Goal: Task Accomplishment & Management: Use online tool/utility

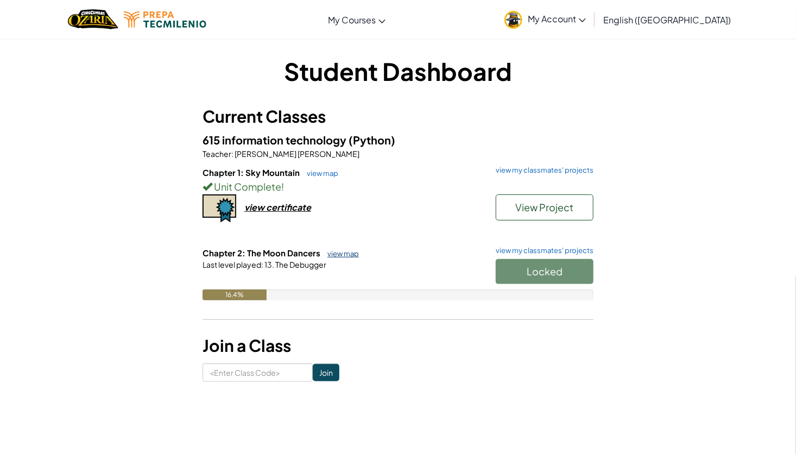
click at [346, 251] on link "view map" at bounding box center [340, 253] width 37 height 9
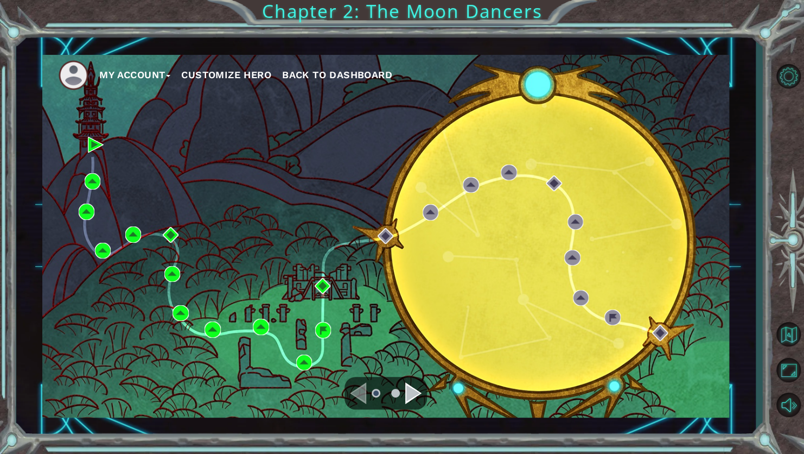
click at [346, 251] on div "My Account Customize Hero Back to Dashboard" at bounding box center [385, 236] width 687 height 363
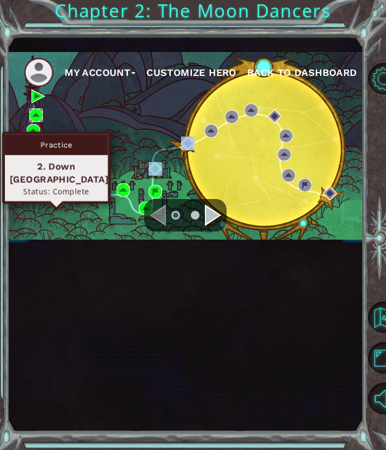
click at [40, 122] on img at bounding box center [36, 116] width 14 height 14
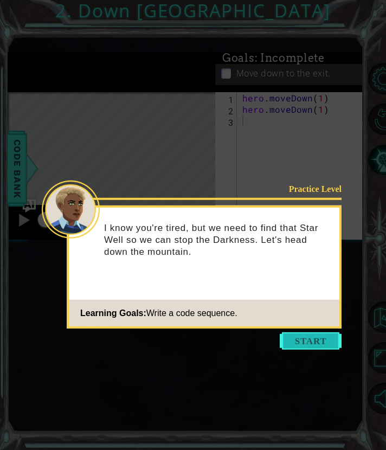
click at [302, 333] on button "Start" at bounding box center [311, 341] width 62 height 17
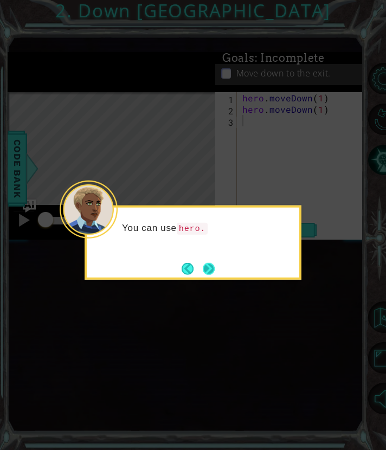
click at [213, 269] on button "Next" at bounding box center [208, 268] width 17 height 17
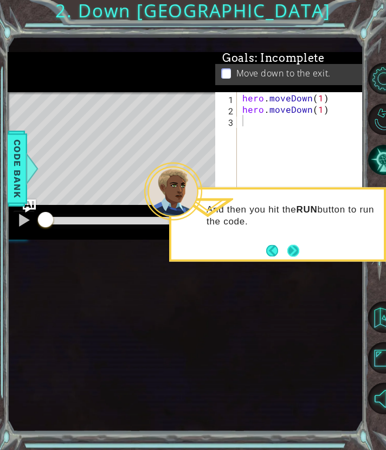
click at [297, 250] on button "Next" at bounding box center [293, 250] width 17 height 17
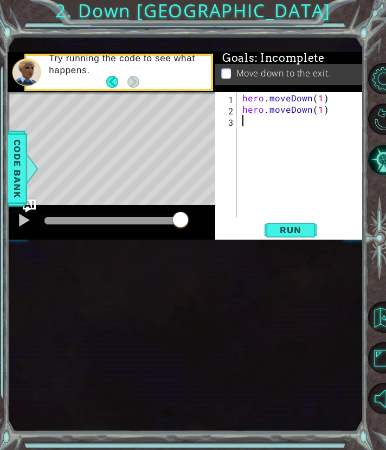
click at [181, 225] on div at bounding box center [114, 221] width 139 height 8
click at [288, 236] on span "Run" at bounding box center [290, 230] width 43 height 11
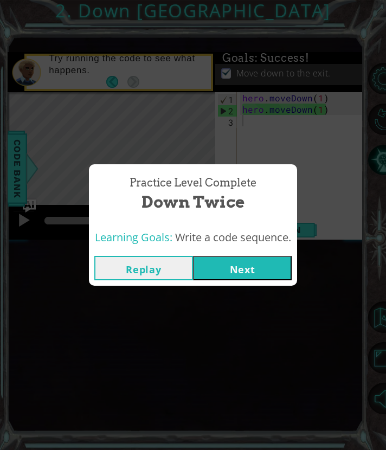
click at [252, 266] on button "Next" at bounding box center [242, 268] width 99 height 24
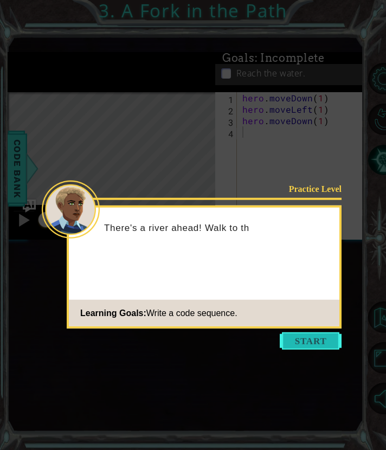
click at [306, 348] on button "Start" at bounding box center [311, 341] width 62 height 17
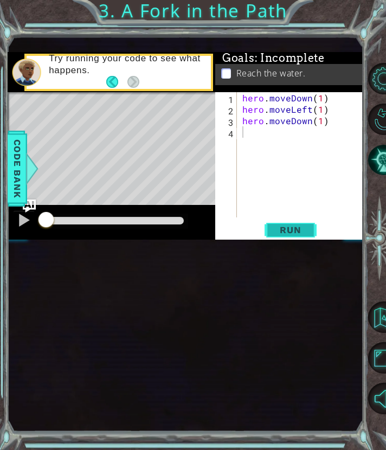
click at [279, 236] on span "Run" at bounding box center [290, 230] width 43 height 11
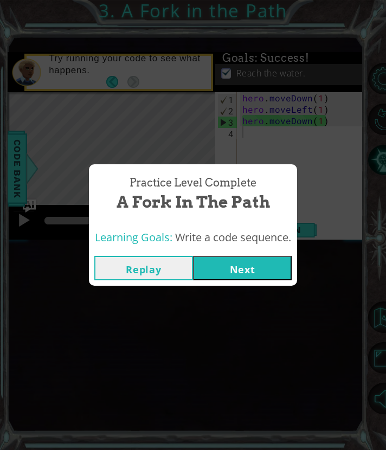
click at [262, 265] on button "Next" at bounding box center [242, 268] width 99 height 24
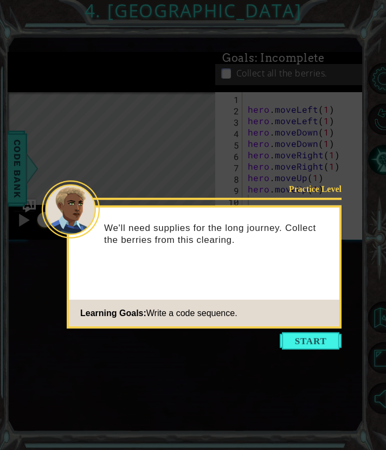
click at [308, 351] on icon at bounding box center [193, 225] width 386 height 450
click at [309, 347] on button "Start" at bounding box center [311, 341] width 62 height 17
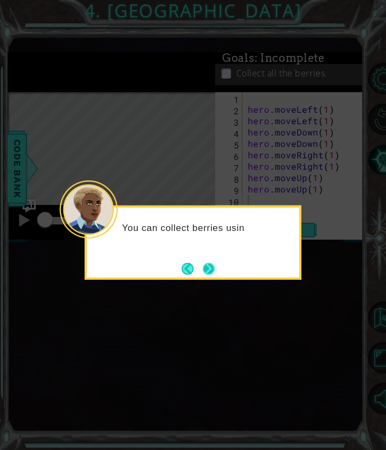
click at [208, 276] on button "Next" at bounding box center [208, 268] width 17 height 17
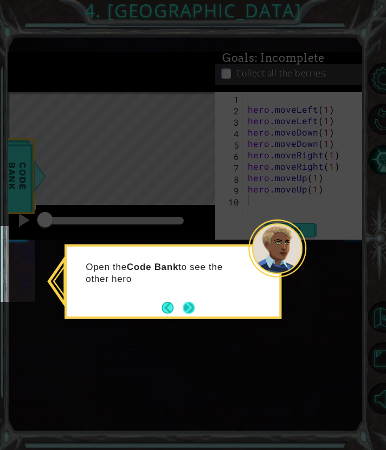
click at [190, 308] on button "Next" at bounding box center [189, 308] width 16 height 16
click at [190, 308] on button "Next" at bounding box center [189, 308] width 12 height 12
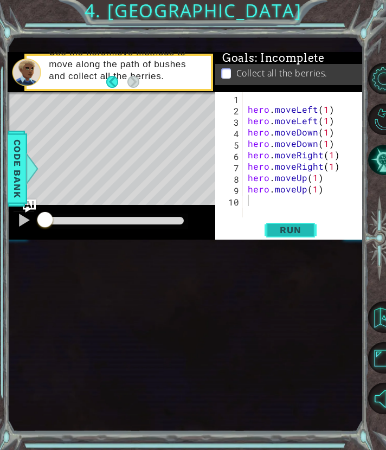
click at [290, 236] on span "Run" at bounding box center [290, 230] width 43 height 11
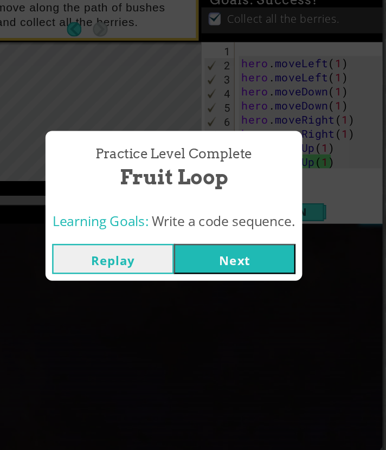
click at [316, 286] on div "Practice Level Complete Fruit Loop Learning Goals: Write a code sequence. Repla…" at bounding box center [193, 225] width 386 height 450
click at [259, 271] on button "Next" at bounding box center [242, 268] width 99 height 24
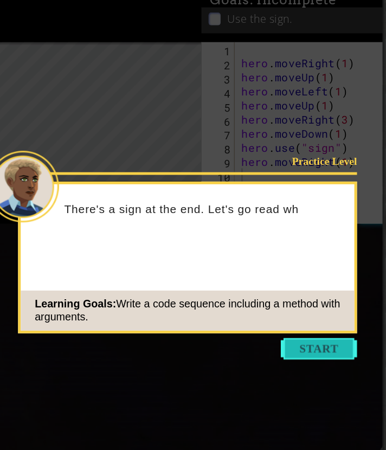
click at [322, 346] on button "Start" at bounding box center [311, 341] width 62 height 17
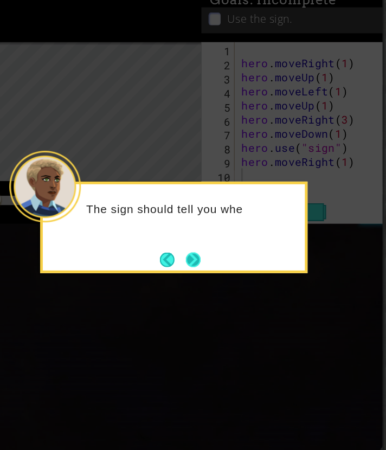
click at [212, 268] on button "Next" at bounding box center [209, 269] width 12 height 12
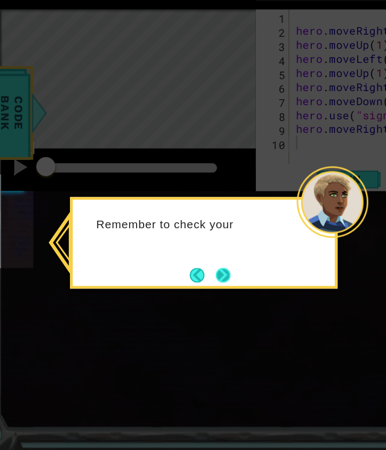
click at [195, 310] on button "Next" at bounding box center [189, 308] width 20 height 20
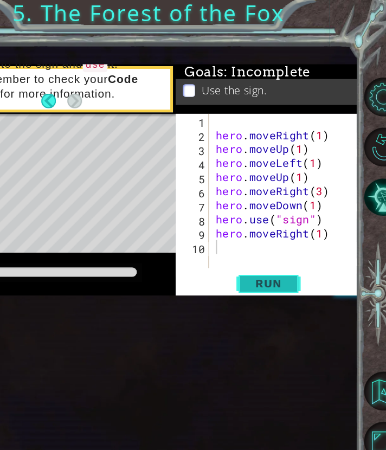
click at [290, 236] on span "Run" at bounding box center [290, 230] width 43 height 11
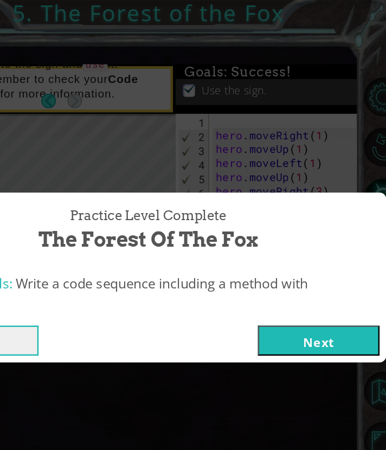
click at [347, 281] on button "Next" at bounding box center [331, 276] width 99 height 24
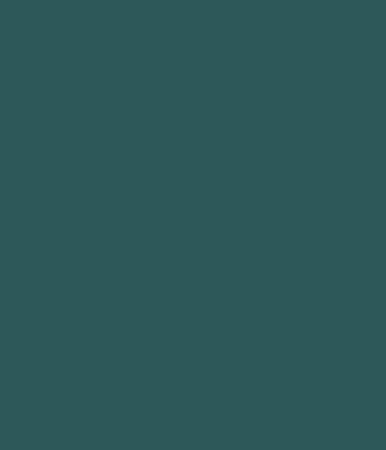
click at [347, 281] on body at bounding box center [193, 225] width 386 height 450
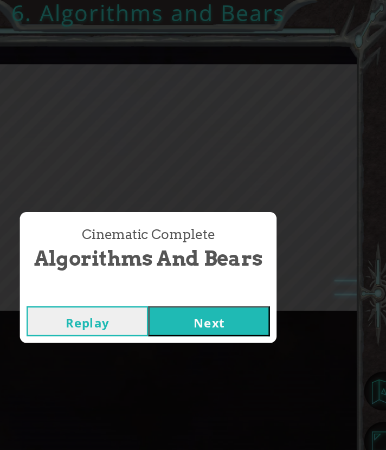
click at [221, 266] on button "Next" at bounding box center [242, 261] width 99 height 24
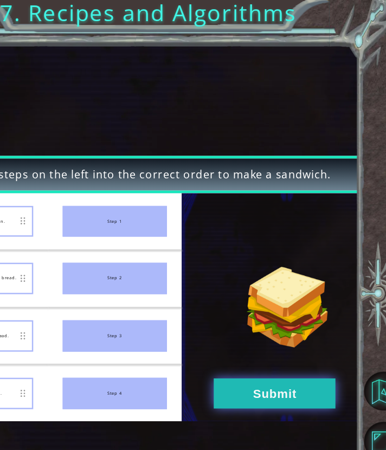
click at [281, 310] on button "Submit" at bounding box center [295, 319] width 99 height 24
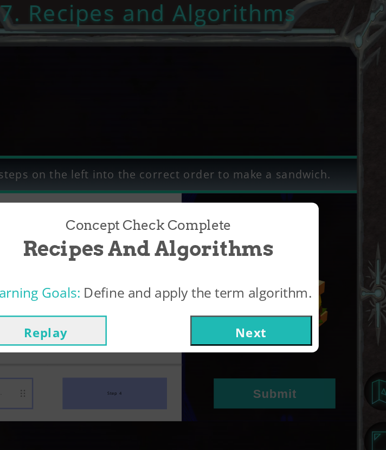
click at [308, 251] on div "Replay Next" at bounding box center [193, 268] width 276 height 35
click at [286, 271] on button "Next" at bounding box center [276, 268] width 99 height 24
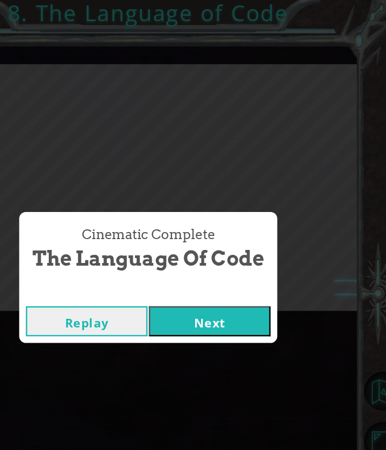
click at [255, 257] on button "Next" at bounding box center [243, 261] width 99 height 24
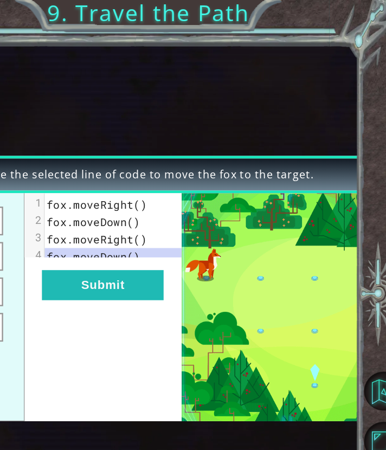
click at [154, 258] on div "xxxxxxxxxx 4 1 fox.moveRight() 2 fox.moveDown() 3 fox.moveRight() 4 fox.moveDow…" at bounding box center [157, 249] width 128 height 185
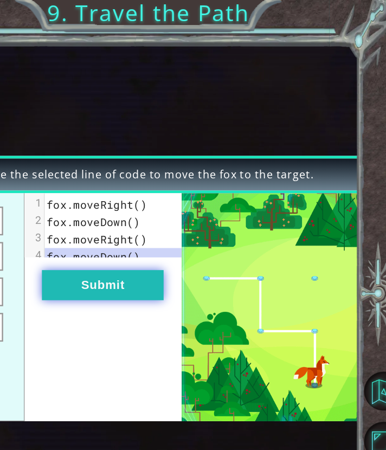
click at [166, 236] on button "Submit" at bounding box center [156, 231] width 99 height 24
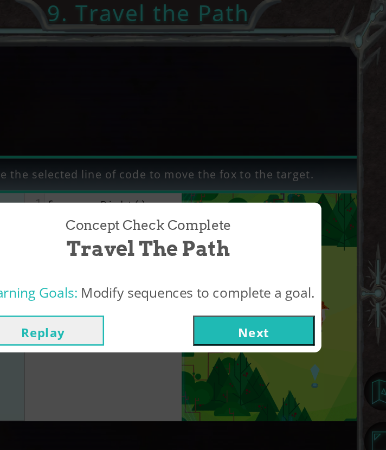
click at [282, 273] on button "Next" at bounding box center [279, 268] width 99 height 24
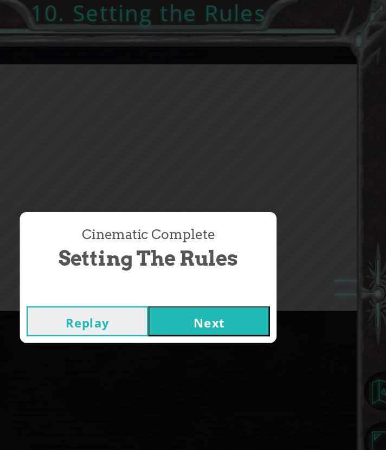
click at [268, 265] on button "Next" at bounding box center [242, 261] width 99 height 24
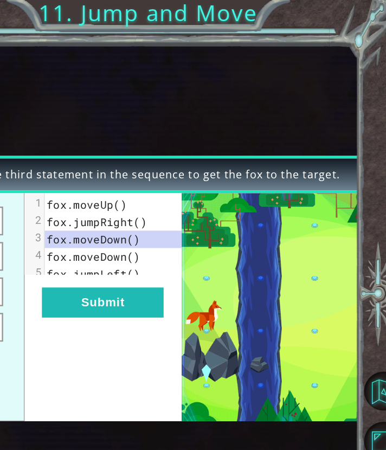
click at [184, 269] on div "xxxxxxxxxx 5 1 fox.moveUp() 2 fox.jumpRight() 3 fox.moveDown() 4 fox.moveDown()…" at bounding box center [157, 249] width 128 height 185
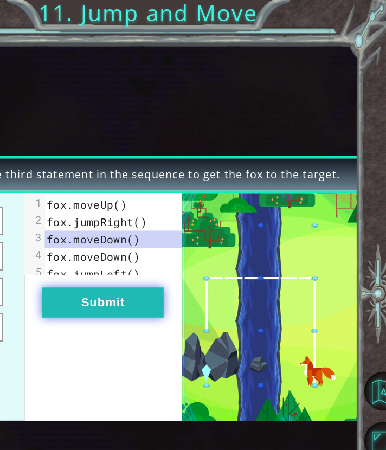
click at [186, 258] on button "Submit" at bounding box center [156, 245] width 99 height 24
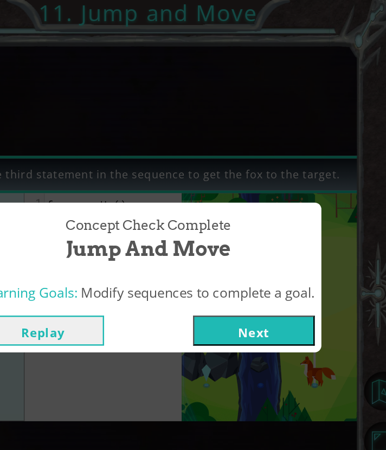
click at [282, 265] on button "Next" at bounding box center [279, 268] width 99 height 24
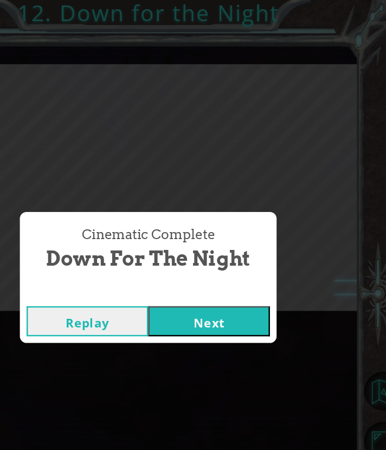
click at [282, 265] on button "Next" at bounding box center [242, 261] width 99 height 24
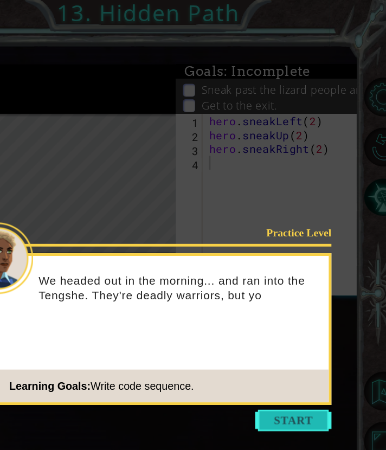
click at [312, 349] on button "Start" at bounding box center [311, 341] width 62 height 17
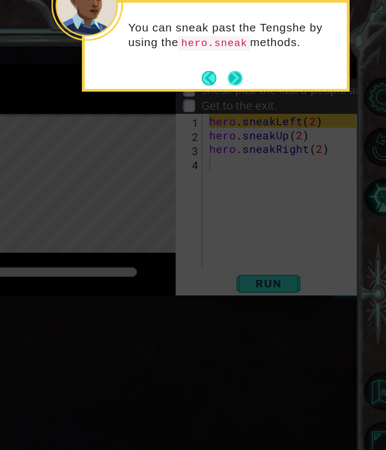
click at [270, 65] on div "You can sneak past the [PERSON_NAME] by using the hero.sneak methods." at bounding box center [247, 37] width 217 height 74
click at [265, 65] on button "Next" at bounding box center [263, 63] width 20 height 20
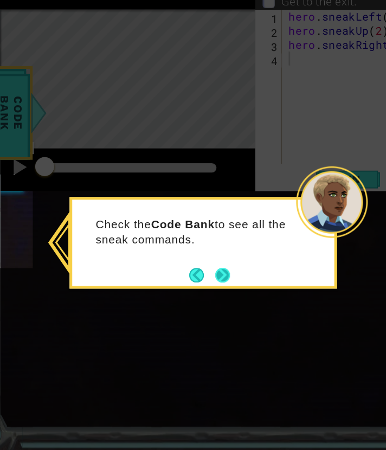
click at [188, 307] on button "Next" at bounding box center [188, 308] width 13 height 13
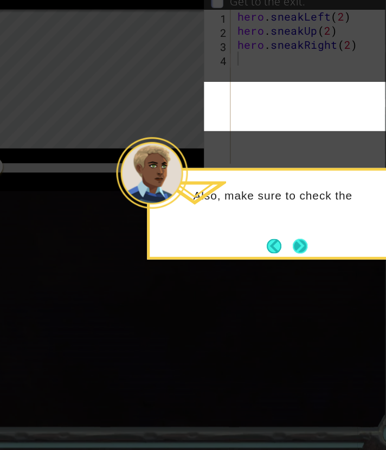
click at [290, 283] on button "Next" at bounding box center [293, 284] width 13 height 13
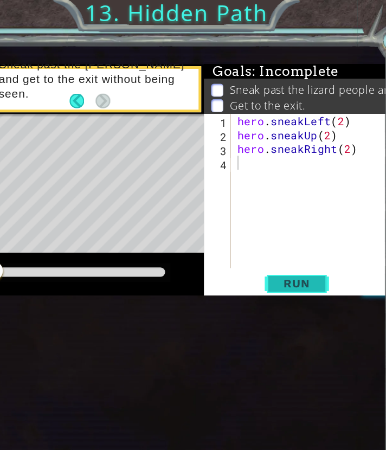
click at [290, 236] on span "Run" at bounding box center [290, 230] width 43 height 11
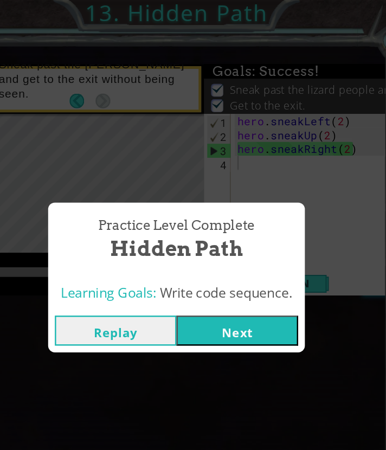
click at [145, 271] on button "Replay" at bounding box center [143, 268] width 99 height 24
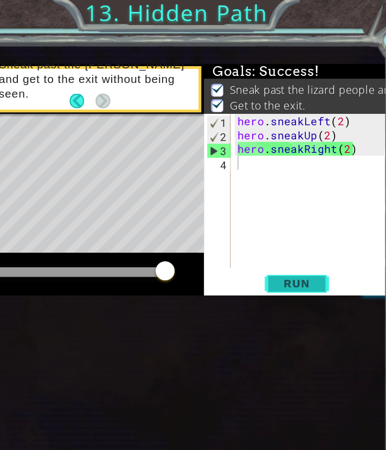
click at [296, 236] on span "Run" at bounding box center [290, 230] width 43 height 11
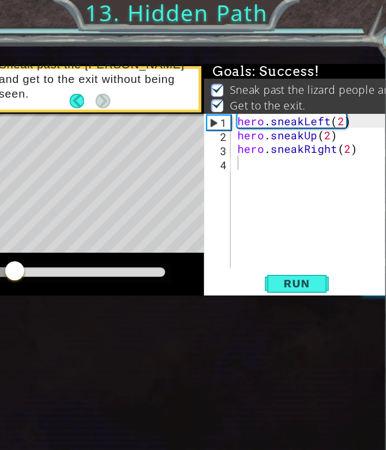
click at [155, 229] on div at bounding box center [114, 221] width 148 height 15
click at [158, 225] on div at bounding box center [114, 221] width 139 height 8
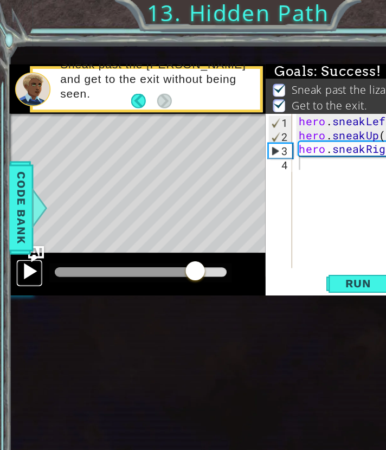
click at [22, 227] on div at bounding box center [24, 220] width 14 height 14
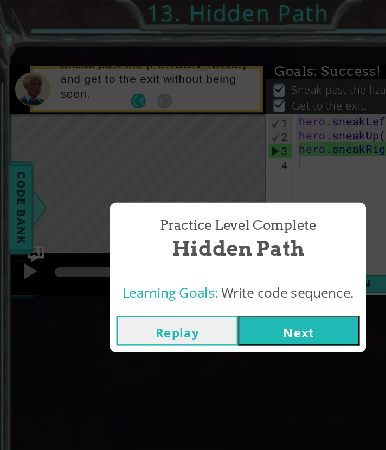
click at [209, 264] on button "Next" at bounding box center [242, 268] width 99 height 24
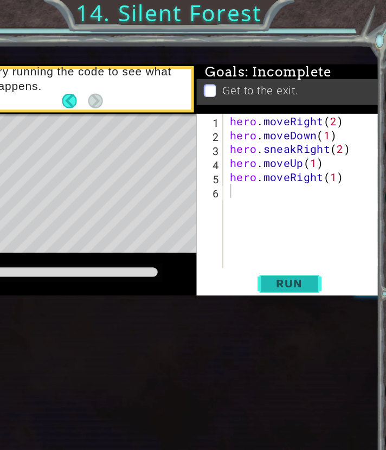
click at [300, 236] on span "Run" at bounding box center [290, 230] width 43 height 11
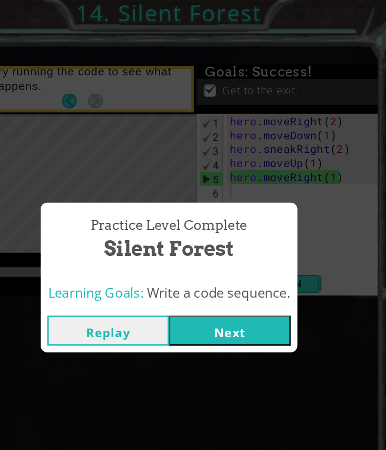
click at [266, 271] on button "Next" at bounding box center [242, 268] width 99 height 24
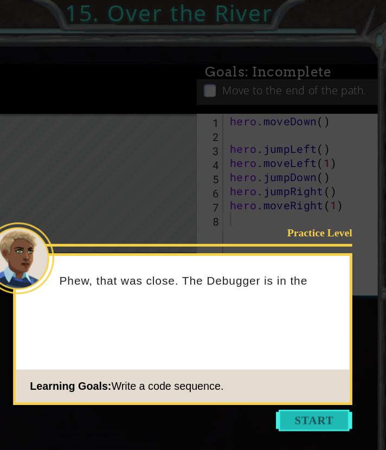
click at [296, 344] on button "Start" at bounding box center [311, 341] width 62 height 17
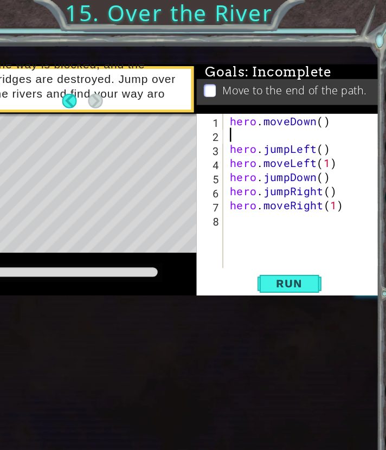
click at [257, 196] on div "hero . moveDown ( ) hero . jumpLeft ( ) hero . moveLeft ( 1 ) hero . jumpDown (…" at bounding box center [303, 166] width 126 height 148
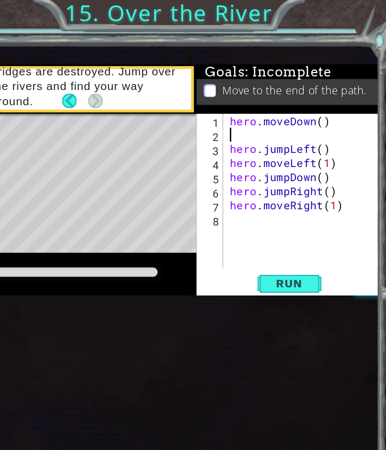
type textarea "hero.moveDown()"
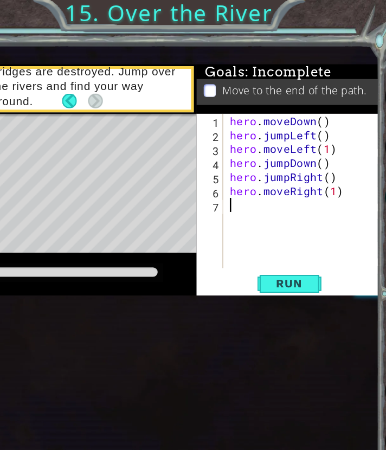
click at [256, 240] on div "hero . moveDown ( ) hero . jumpLeft ( ) hero . moveLeft ( 1 ) hero . jumpDown (…" at bounding box center [303, 166] width 126 height 148
click at [302, 236] on span "Run" at bounding box center [290, 230] width 43 height 11
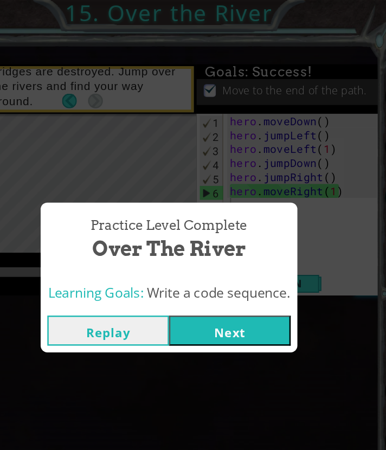
click at [265, 264] on button "Next" at bounding box center [242, 268] width 99 height 24
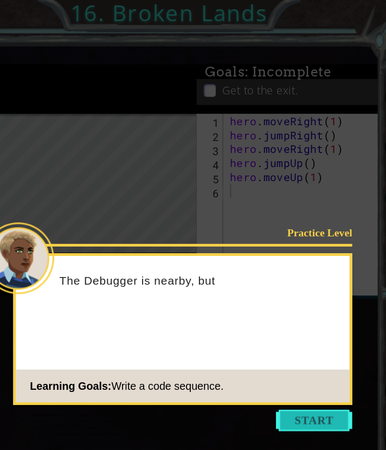
click at [297, 346] on button "Start" at bounding box center [311, 341] width 62 height 17
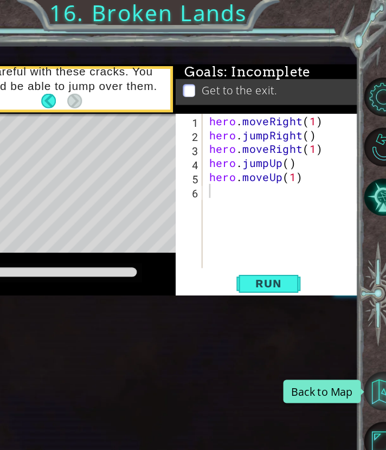
click at [378, 320] on button "Back to Map" at bounding box center [383, 317] width 31 height 31
